Goal: Check status: Check status

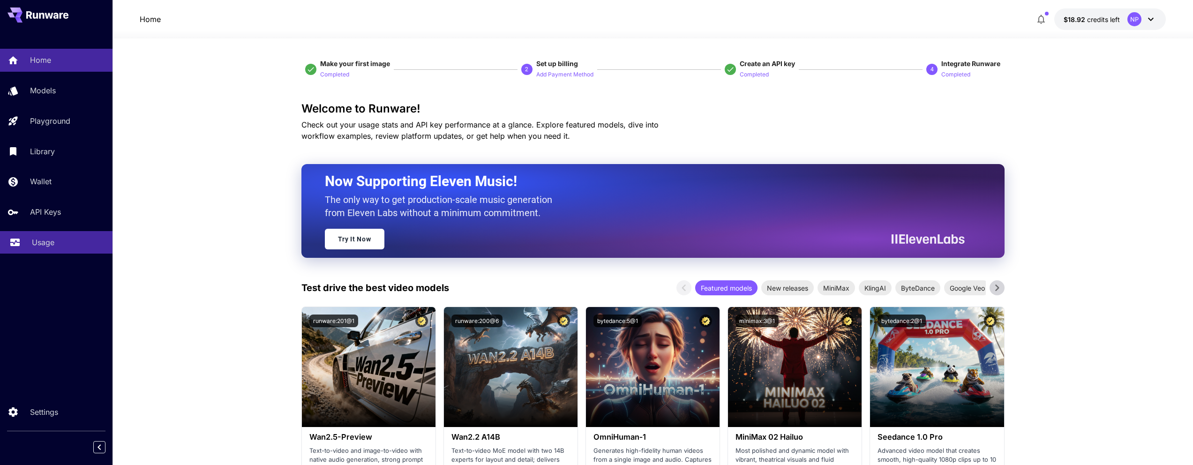
click at [75, 244] on div "Usage" at bounding box center [68, 242] width 73 height 11
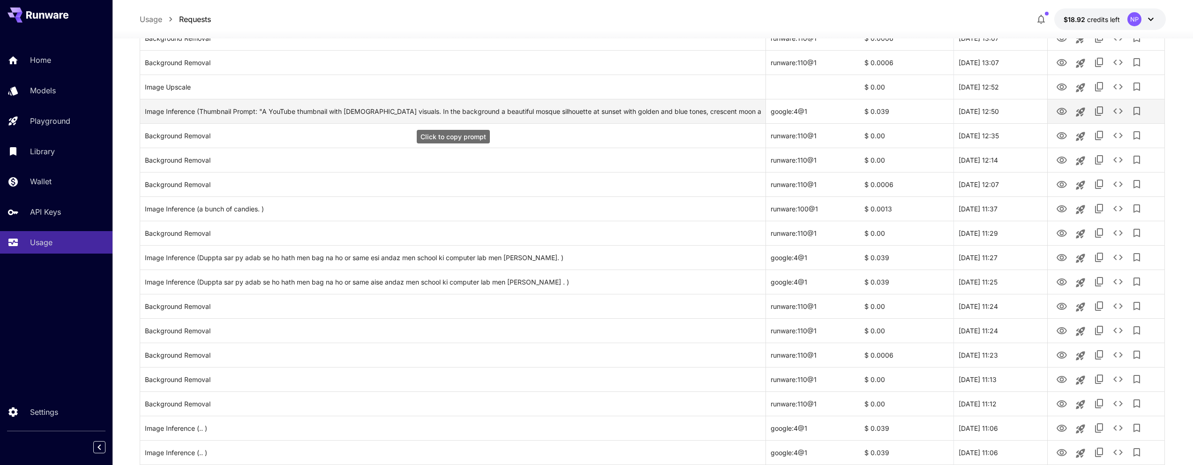
scroll to position [143, 0]
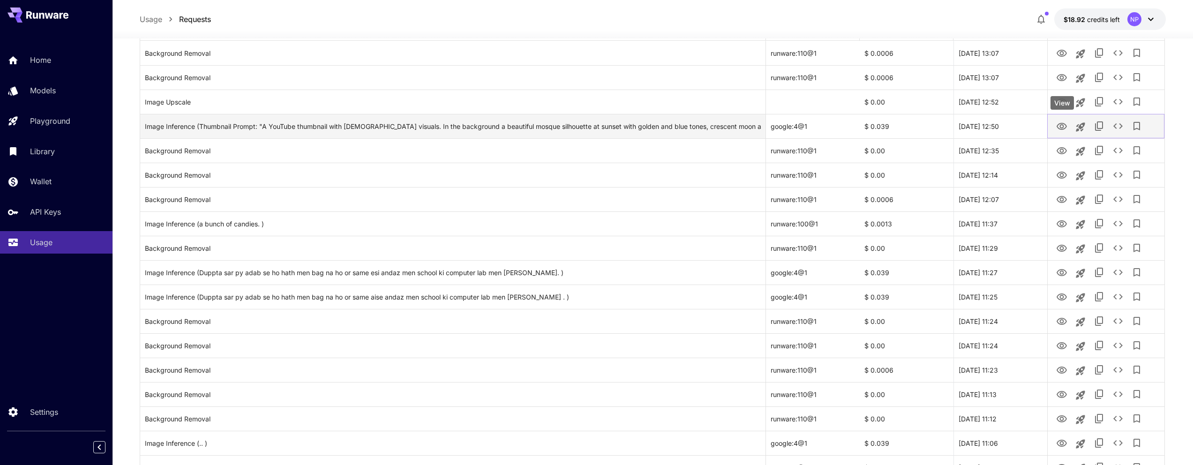
click at [1061, 124] on icon "View" at bounding box center [1062, 126] width 10 height 7
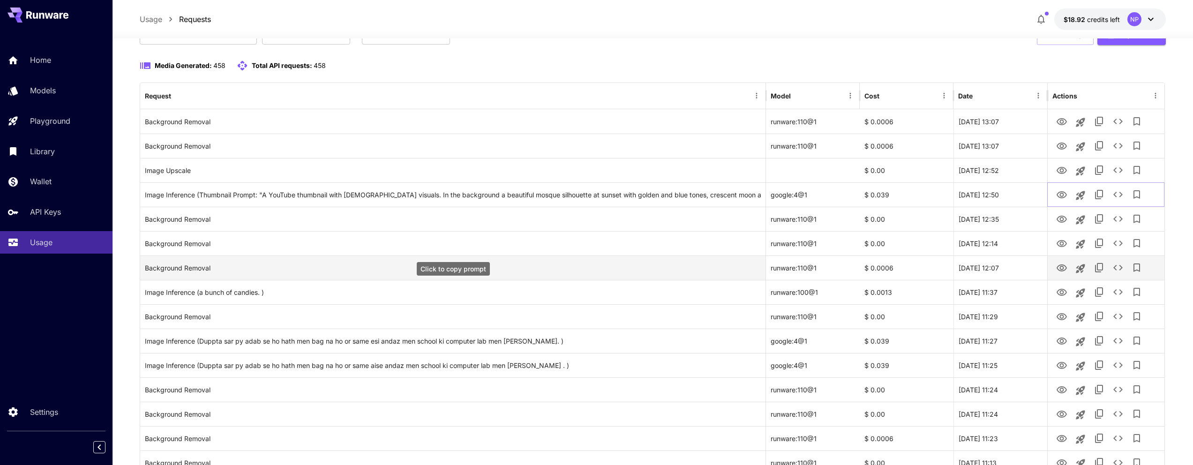
scroll to position [64, 0]
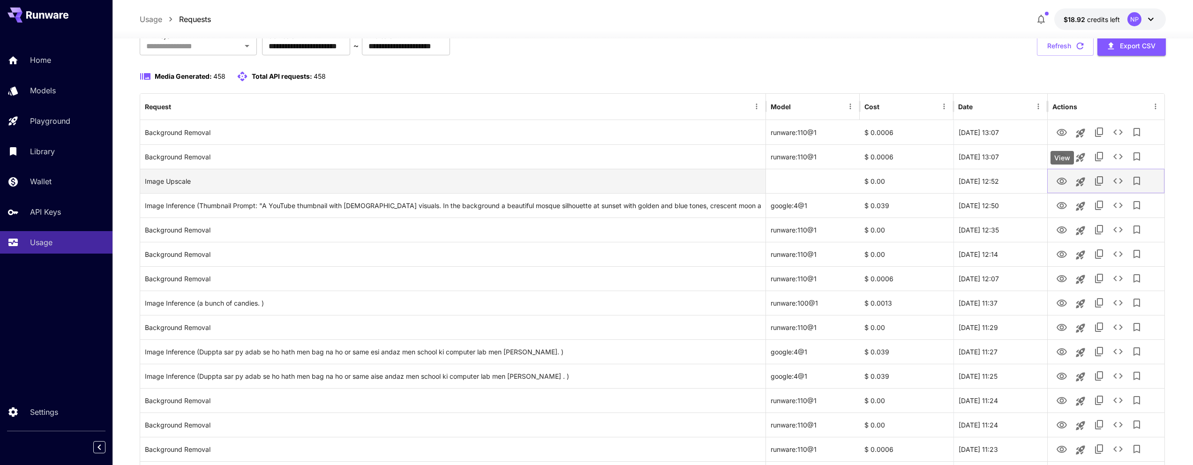
click at [1065, 181] on icon "View" at bounding box center [1062, 181] width 10 height 7
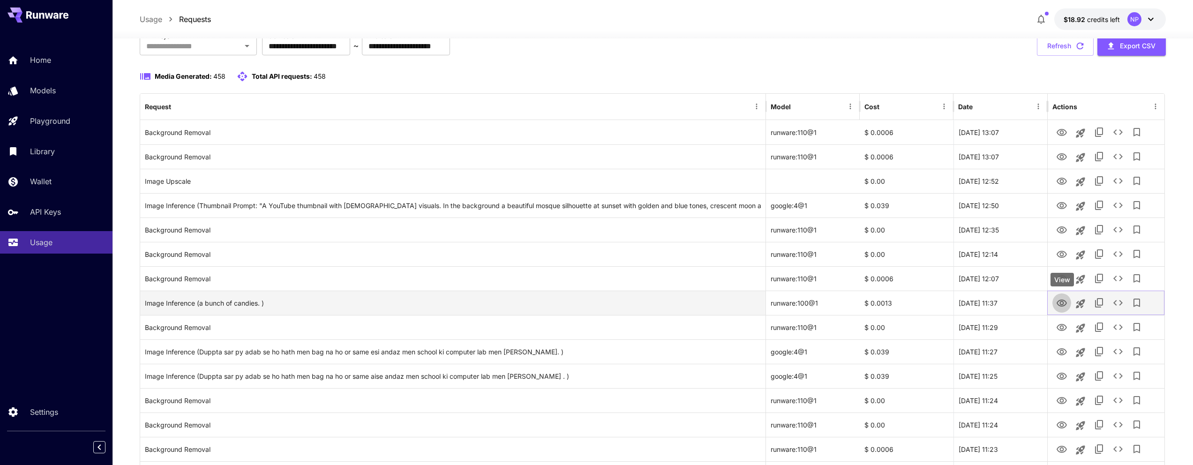
click at [1065, 300] on icon "View" at bounding box center [1061, 303] width 11 height 11
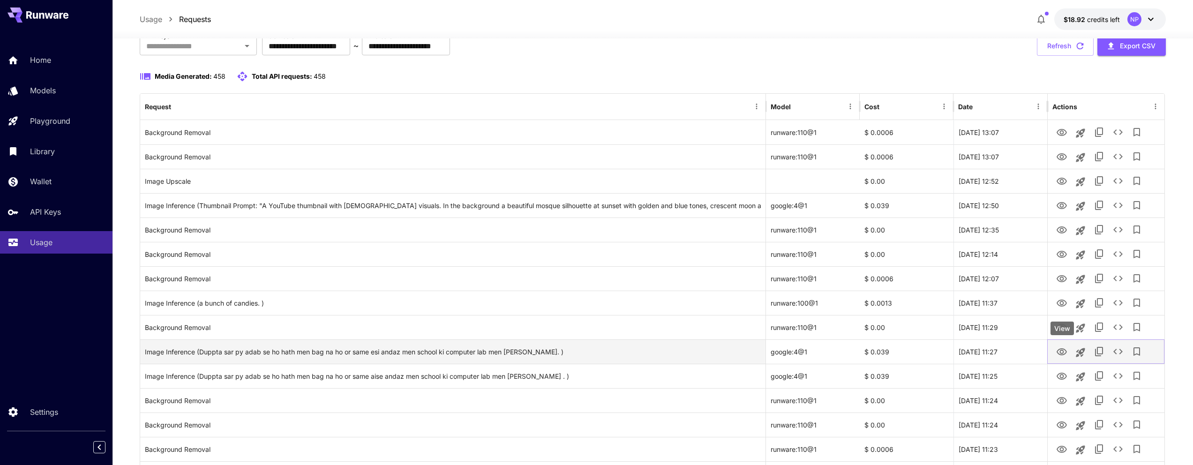
click at [1058, 353] on icon "View" at bounding box center [1062, 351] width 10 height 7
click at [1058, 376] on icon "View" at bounding box center [1061, 376] width 11 height 11
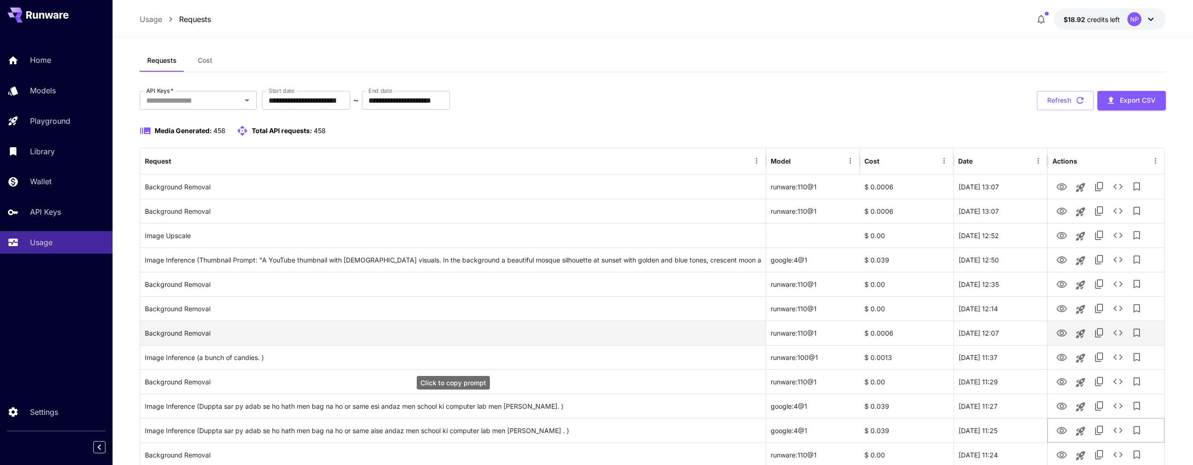
scroll to position [0, 0]
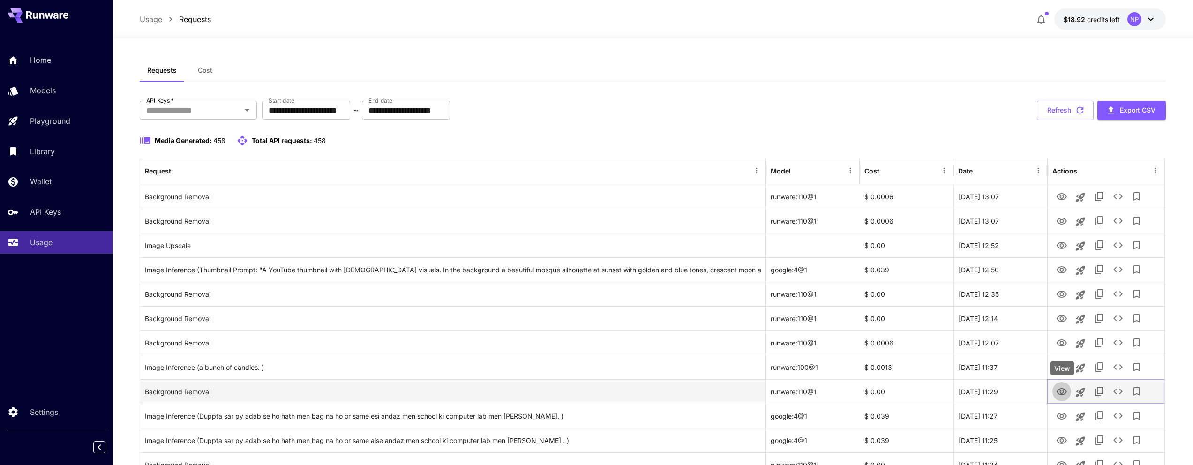
click at [1065, 391] on icon "View" at bounding box center [1061, 391] width 11 height 11
